Goal: Navigation & Orientation: Understand site structure

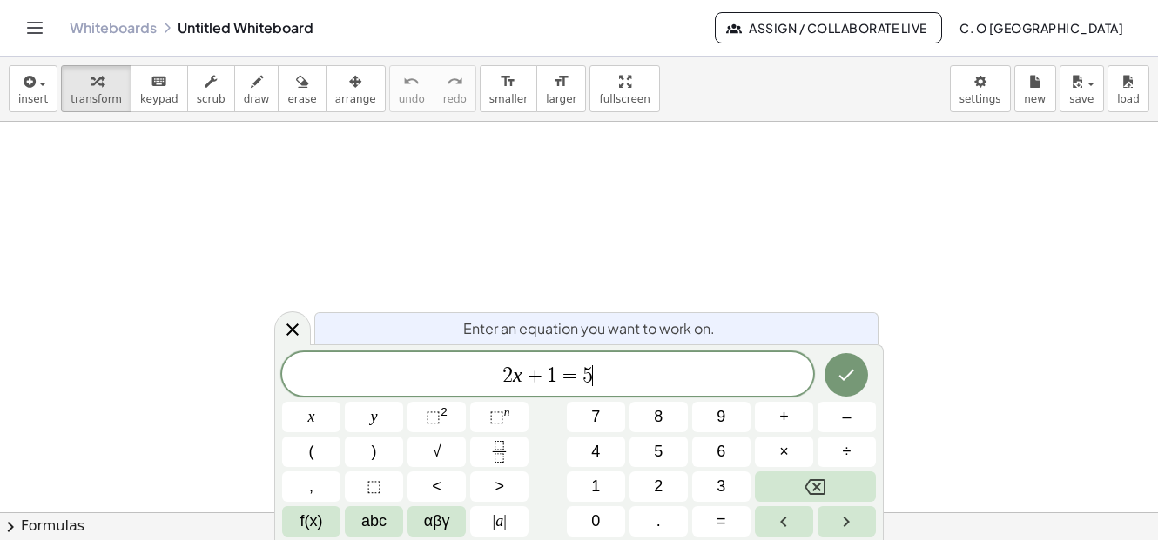
click at [595, 373] on span "2 x + 1 = 5 ​" at bounding box center [547, 376] width 531 height 24
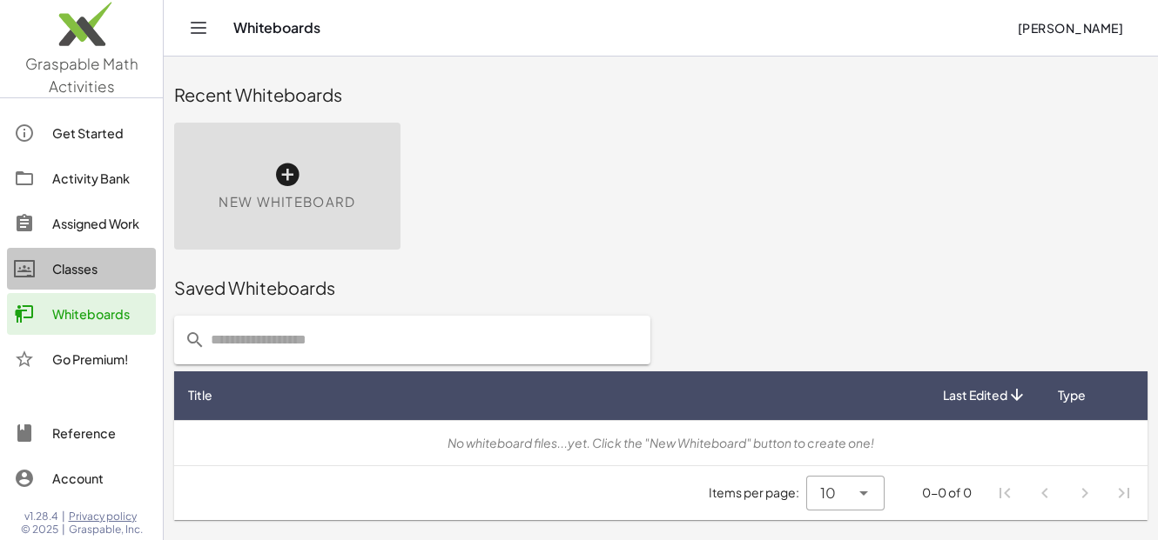
click at [60, 264] on div "Classes" at bounding box center [100, 268] width 97 height 21
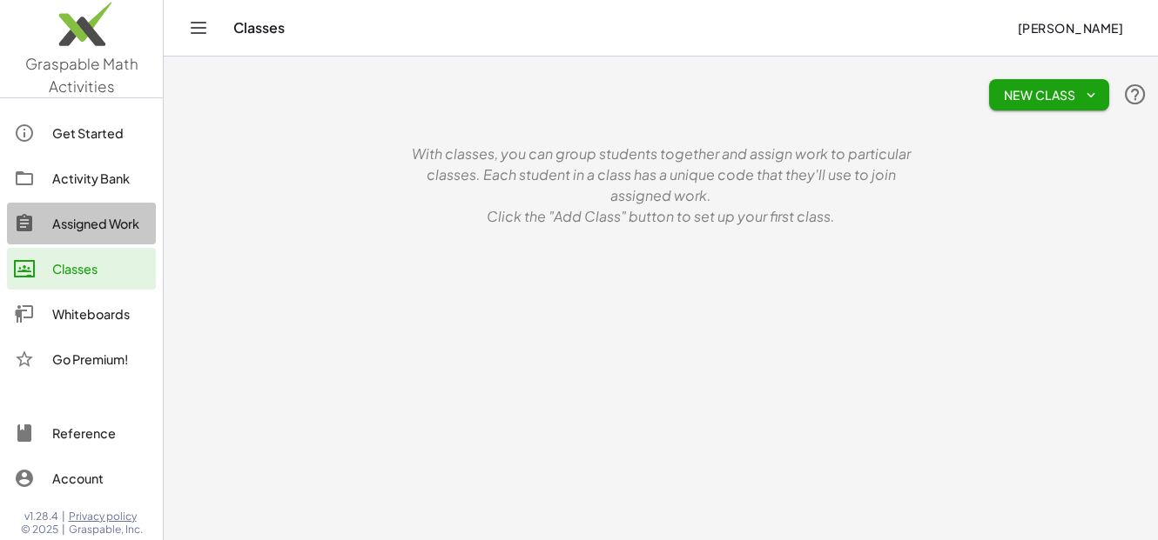
click at [93, 226] on div "Assigned Work" at bounding box center [100, 223] width 97 height 21
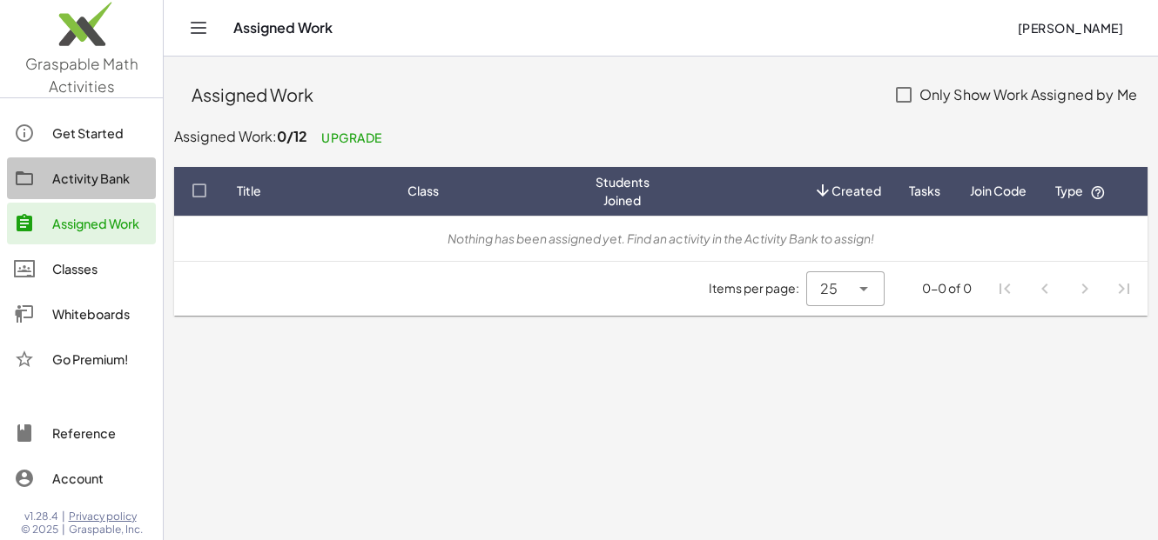
click at [65, 178] on div "Activity Bank" at bounding box center [100, 178] width 97 height 21
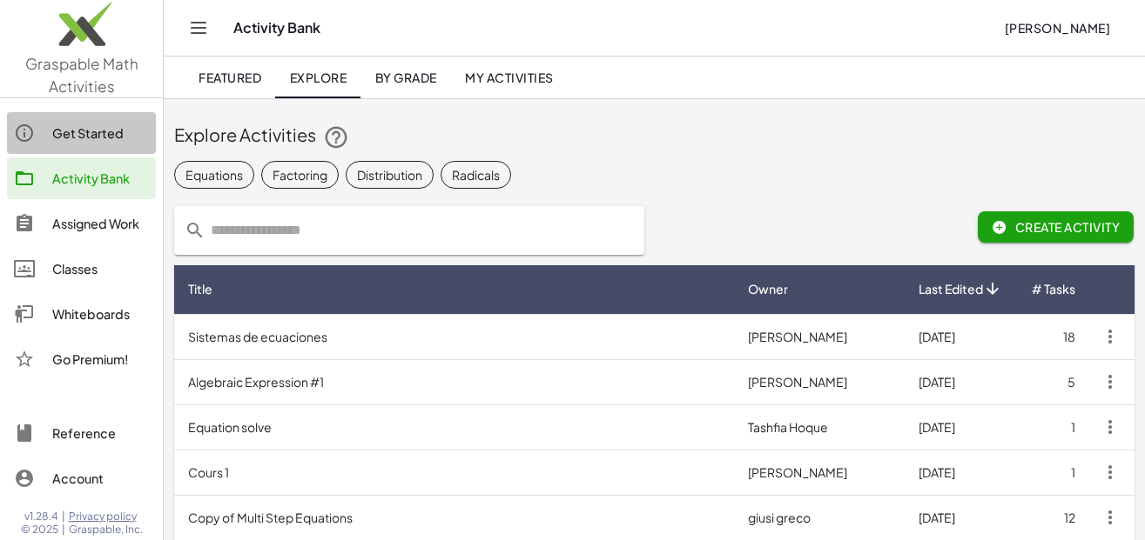
click at [95, 130] on div "Get Started" at bounding box center [100, 133] width 97 height 21
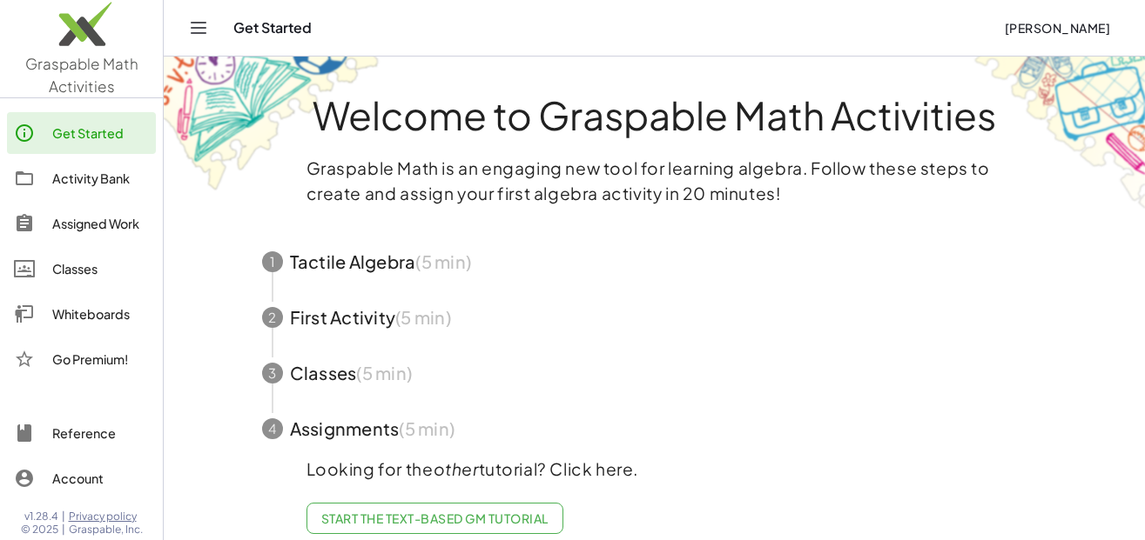
click at [98, 312] on div "Whiteboards" at bounding box center [100, 314] width 97 height 21
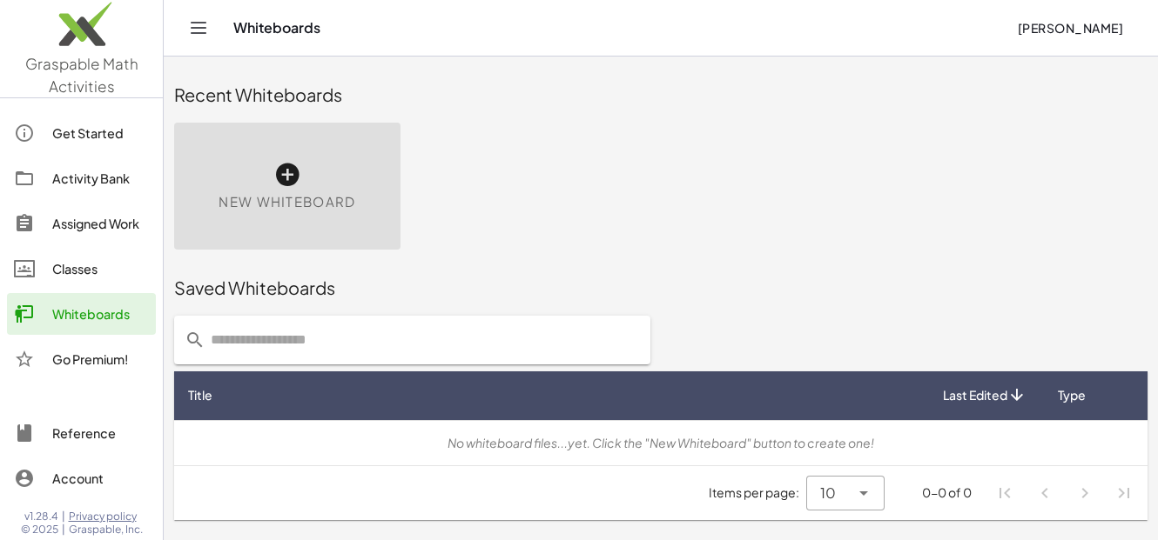
click at [287, 174] on icon at bounding box center [287, 175] width 28 height 28
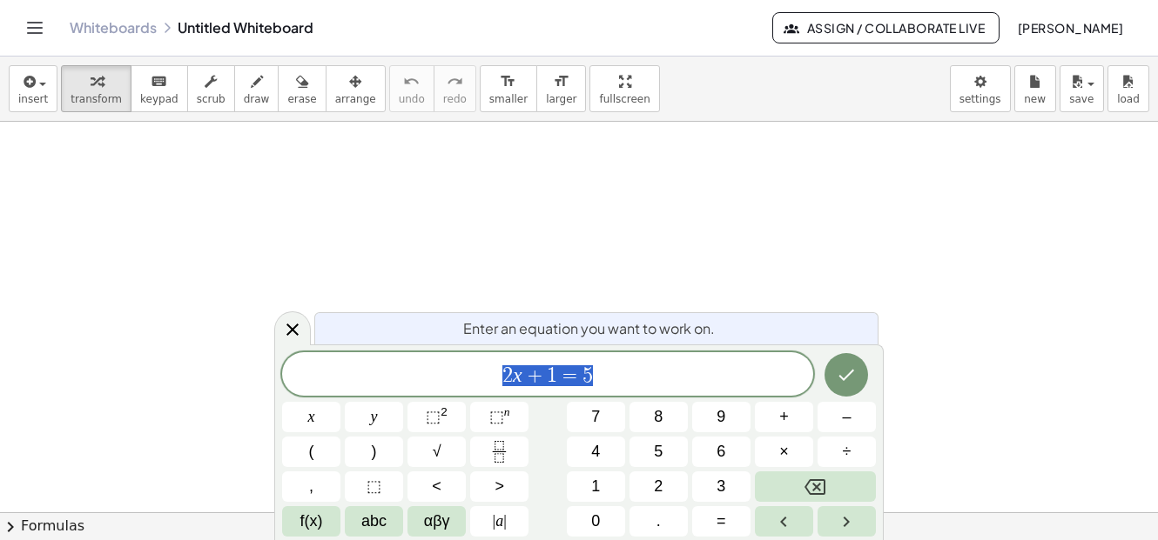
click at [287, 181] on div at bounding box center [579, 513] width 1158 height 782
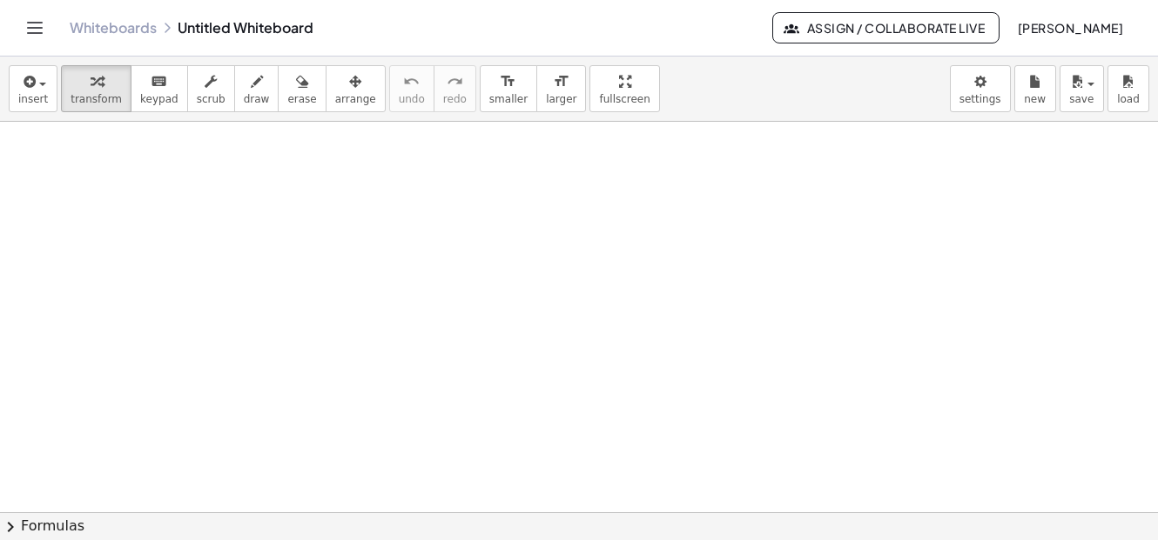
click at [231, 183] on div at bounding box center [579, 513] width 1158 height 782
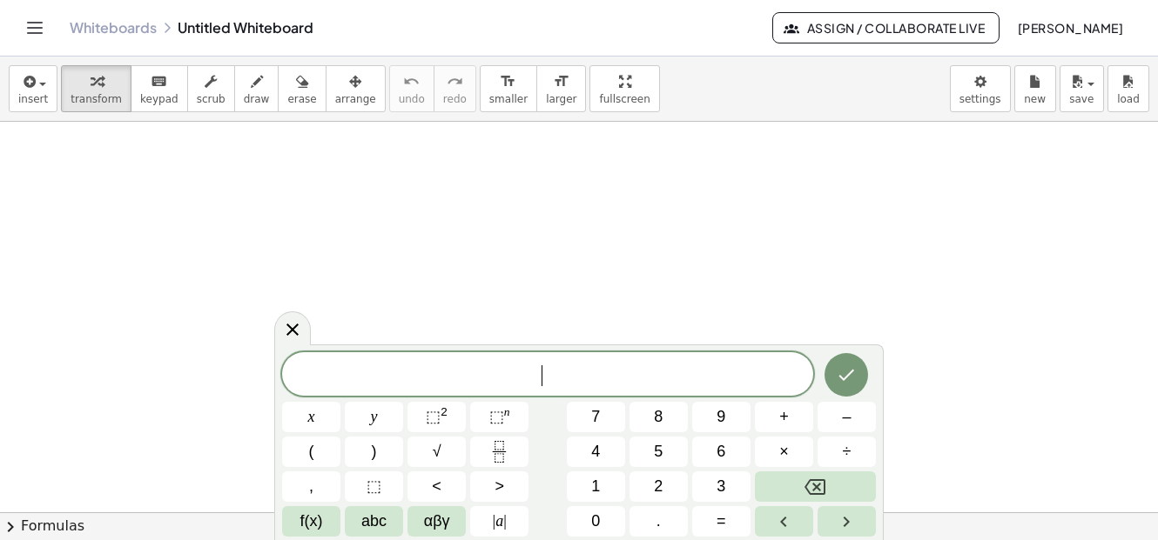
scroll to position [348, 0]
